Goal: Information Seeking & Learning: Learn about a topic

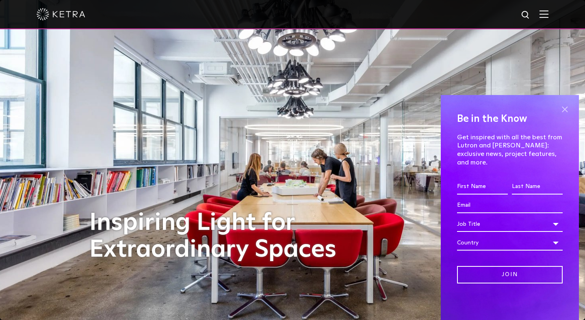
click at [563, 115] on span at bounding box center [565, 109] width 12 height 12
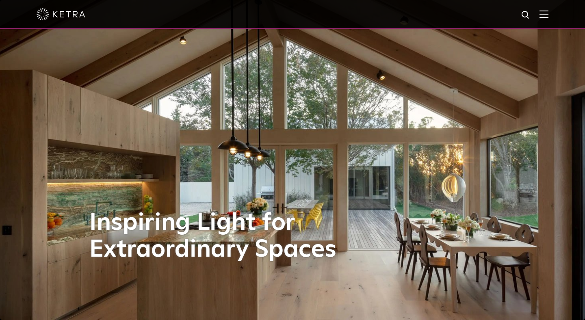
click at [543, 17] on img at bounding box center [544, 14] width 9 height 8
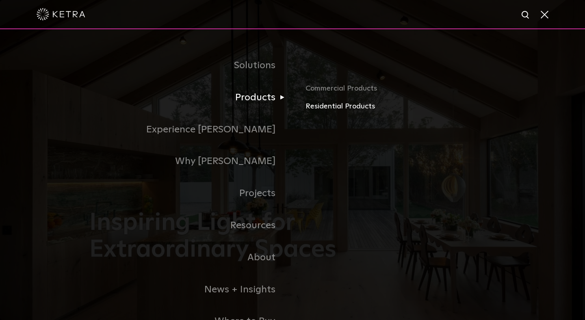
click at [315, 107] on link "Residential Products" at bounding box center [401, 107] width 190 height 12
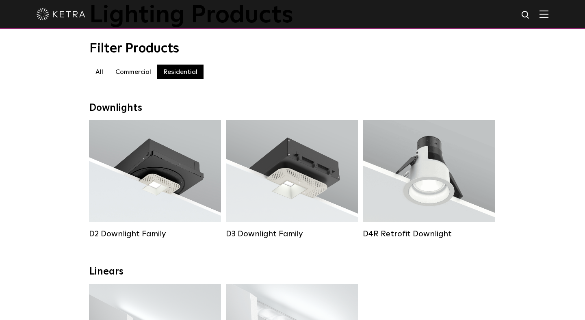
scroll to position [83, 0]
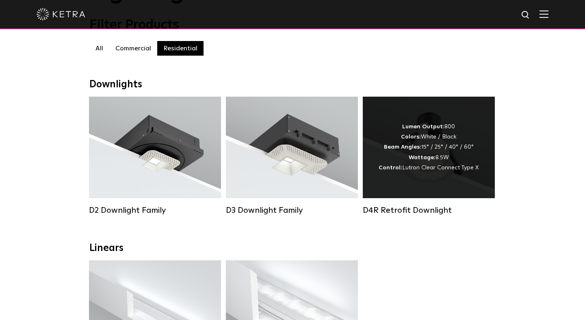
click at [427, 167] on span "Lutron Clear Connect Type X" at bounding box center [440, 168] width 76 height 6
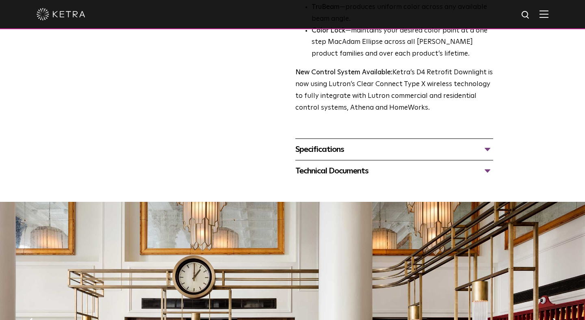
scroll to position [297, 0]
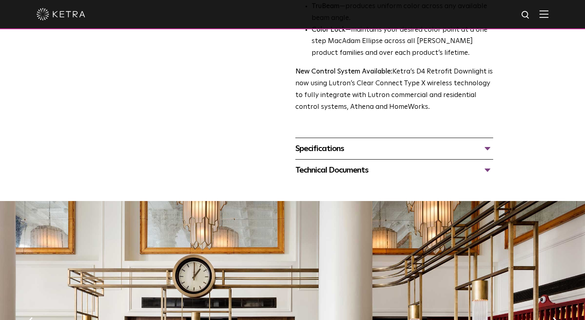
click at [396, 172] on div "Technical Documents" at bounding box center [394, 170] width 198 height 13
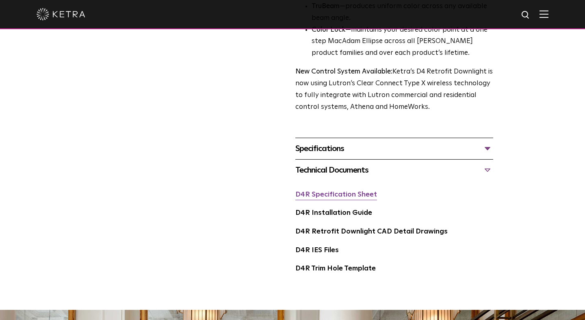
click at [352, 194] on link "D4R Specification Sheet" at bounding box center [336, 194] width 82 height 7
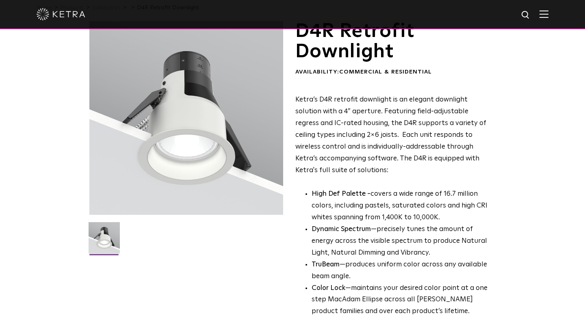
scroll to position [0, 0]
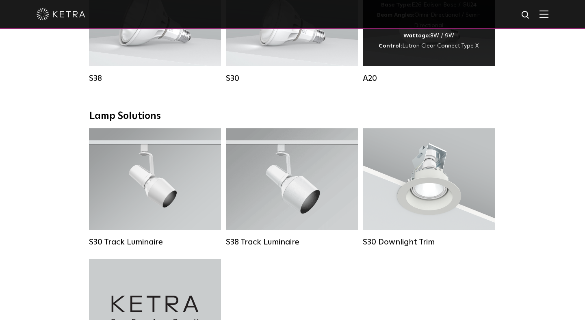
scroll to position [543, 0]
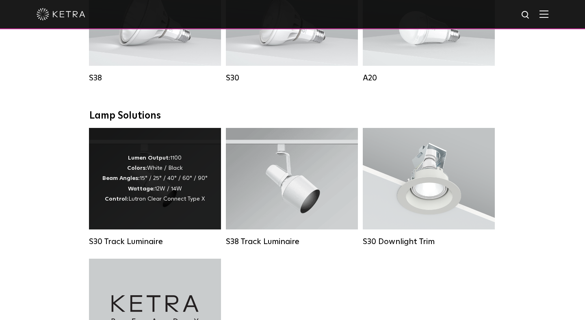
click at [153, 211] on div "Lumen Output: 1100 Colors: White / Black Beam Angles: 15° / 25° / 40° / 60° / 9…" at bounding box center [155, 179] width 132 height 102
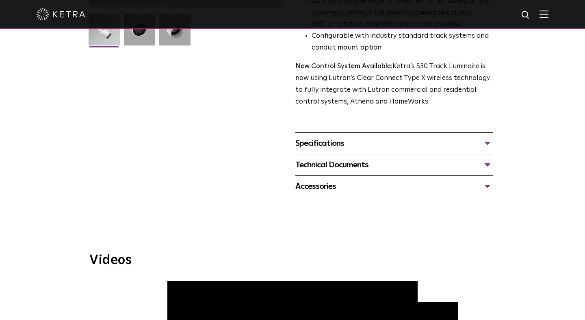
scroll to position [247, 0]
click at [404, 180] on div "Accessories" at bounding box center [394, 186] width 198 height 13
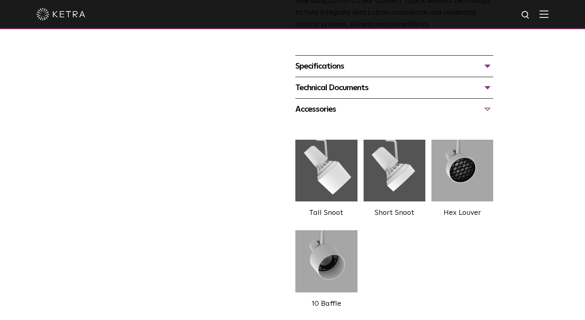
scroll to position [335, 0]
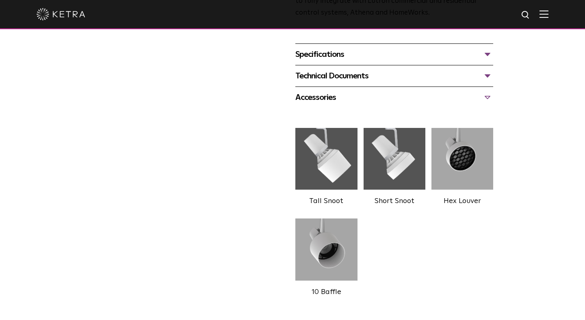
click at [412, 70] on div "Technical Documents" at bounding box center [394, 76] width 198 height 13
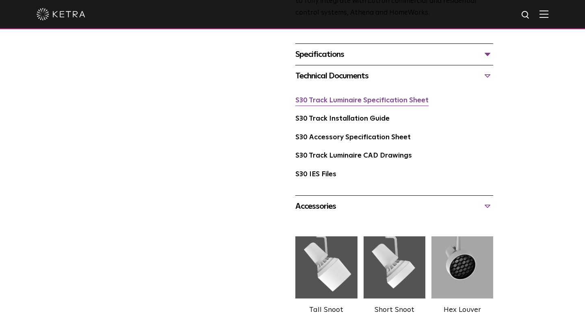
click at [367, 97] on link "S30 Track Luminaire Specification Sheet" at bounding box center [361, 100] width 133 height 7
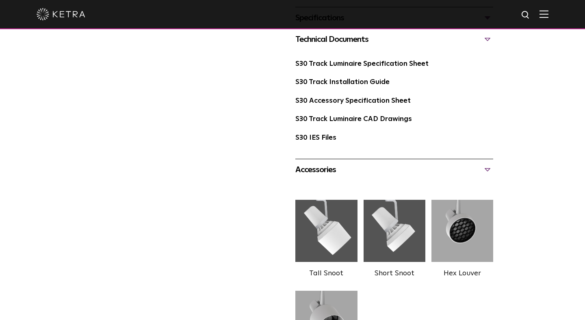
scroll to position [355, 0]
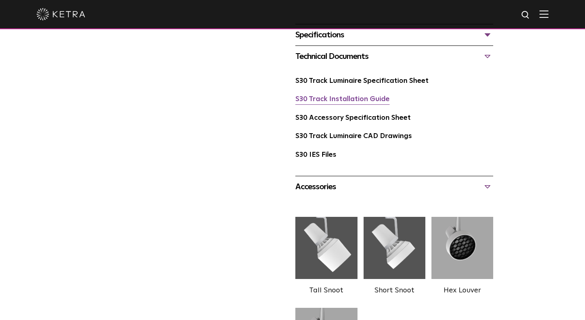
click at [384, 96] on link "S30 Track Installation Guide" at bounding box center [342, 99] width 94 height 7
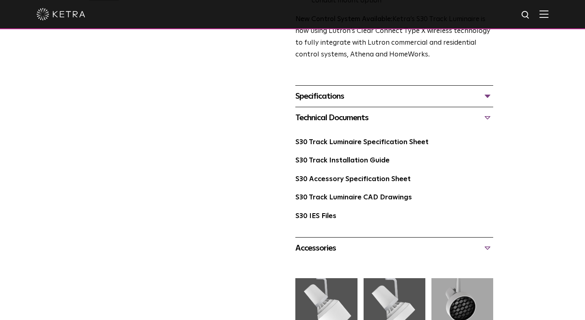
scroll to position [294, 0]
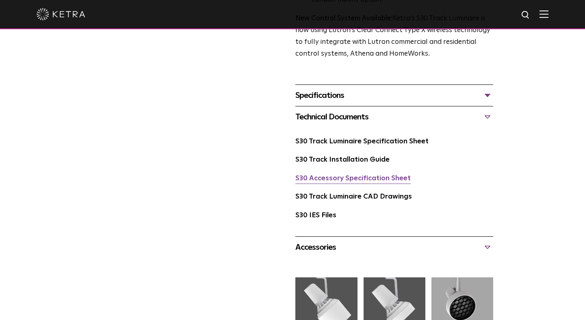
click at [384, 175] on link "S30 Accessory Specification Sheet" at bounding box center [352, 178] width 115 height 7
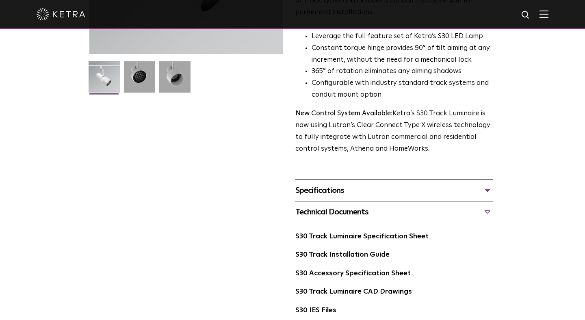
scroll to position [0, 0]
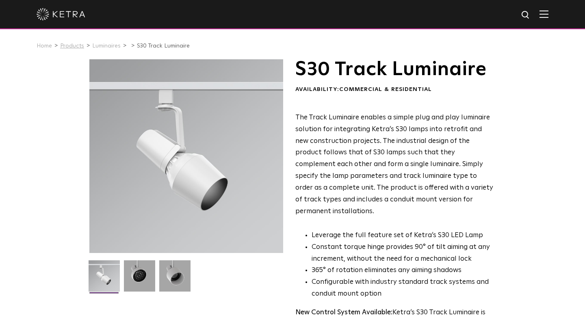
click at [80, 47] on link "Products" at bounding box center [72, 46] width 24 height 6
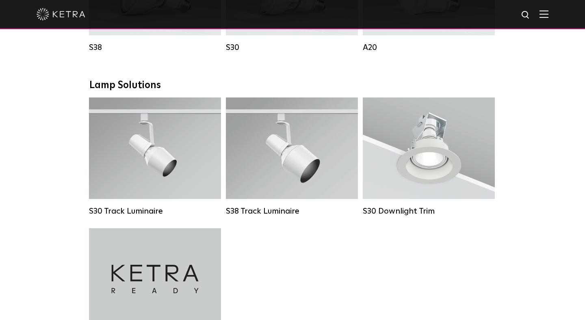
scroll to position [705, 0]
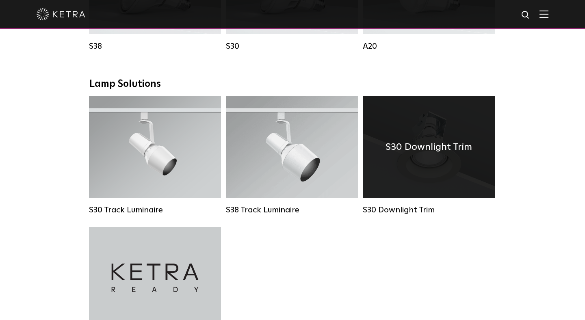
click at [411, 175] on div "S30 Downlight Trim" at bounding box center [429, 147] width 132 height 102
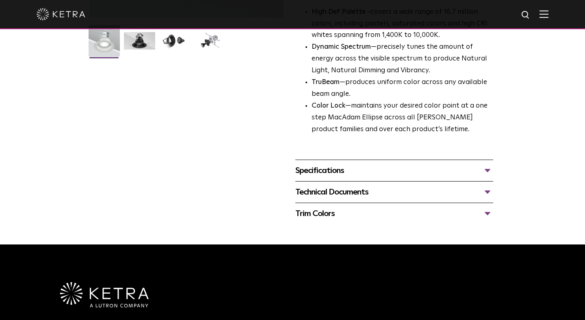
scroll to position [236, 0]
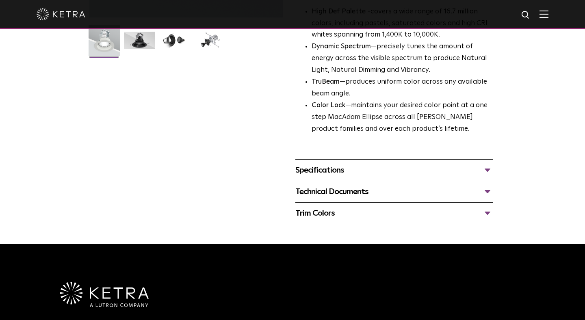
click at [340, 169] on div "Specifications" at bounding box center [394, 170] width 198 height 13
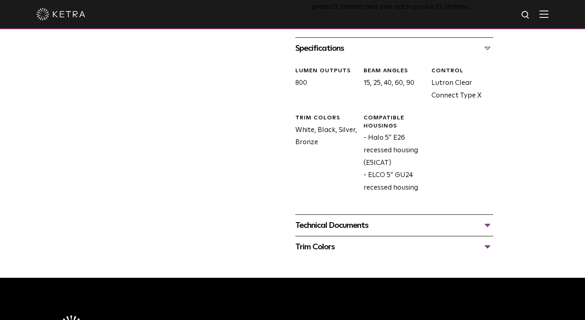
scroll to position [369, 0]
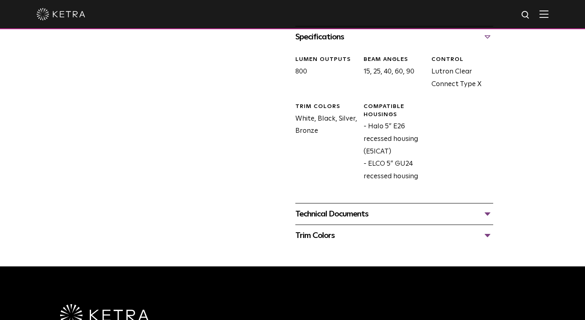
click at [365, 216] on div "Technical Documents" at bounding box center [394, 214] width 198 height 13
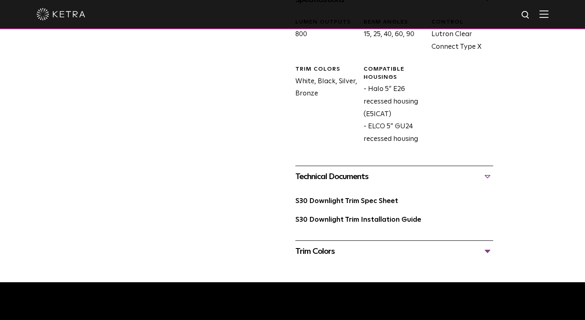
scroll to position [418, 0]
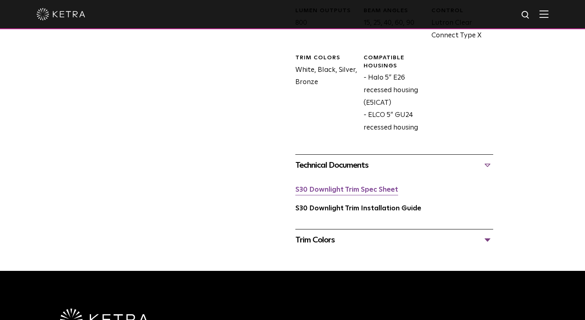
click at [354, 192] on link "S30 Downlight Trim Spec Sheet" at bounding box center [346, 190] width 103 height 7
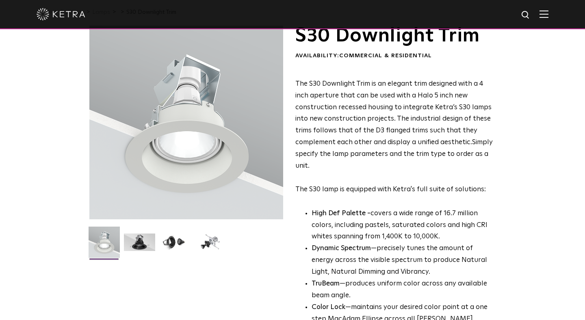
scroll to position [0, 0]
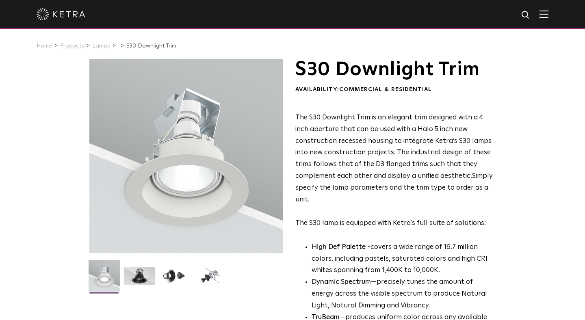
click at [61, 48] on link "Products" at bounding box center [72, 46] width 24 height 6
